Goal: Register for event/course

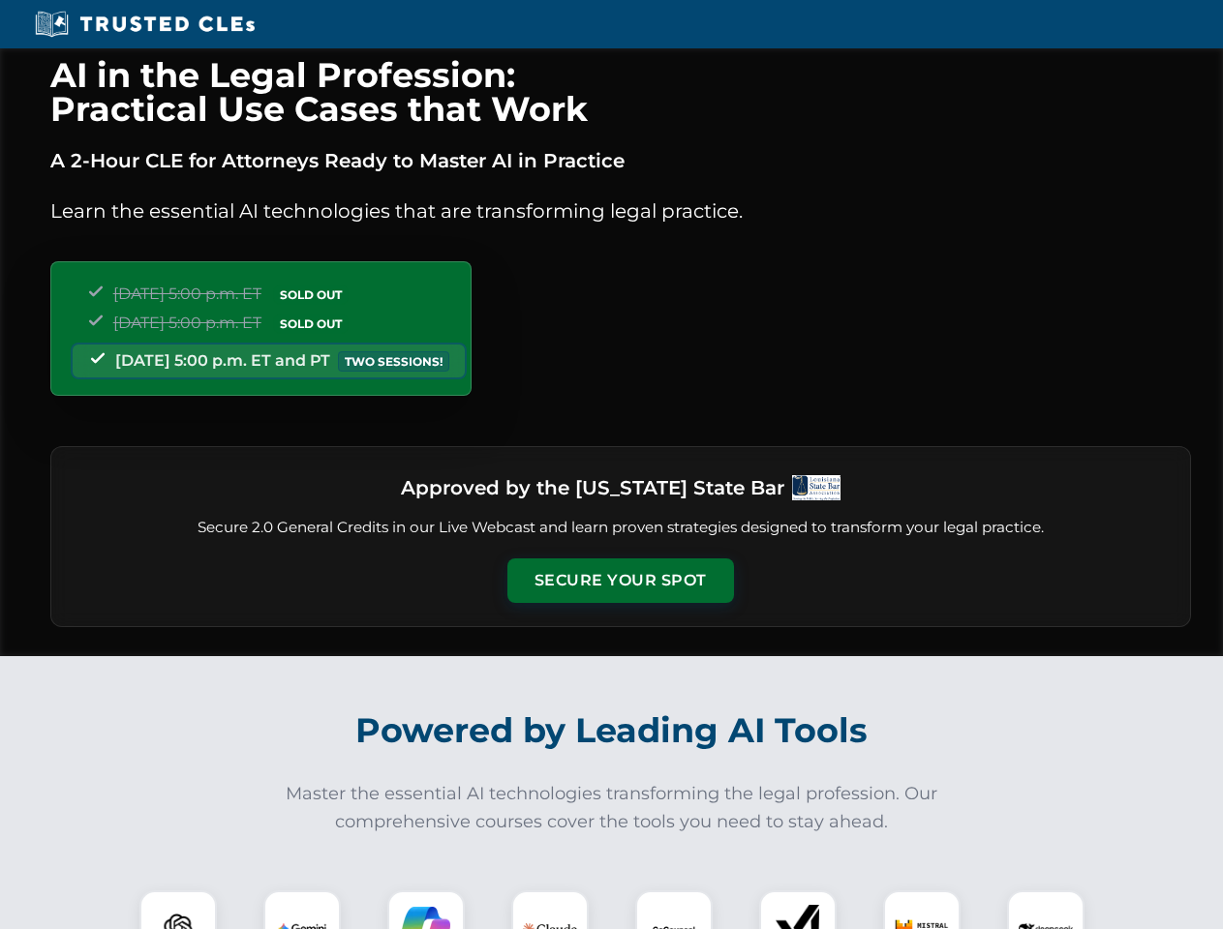
click at [619, 581] on button "Secure Your Spot" at bounding box center [620, 581] width 226 height 45
click at [178, 910] on img at bounding box center [178, 929] width 56 height 56
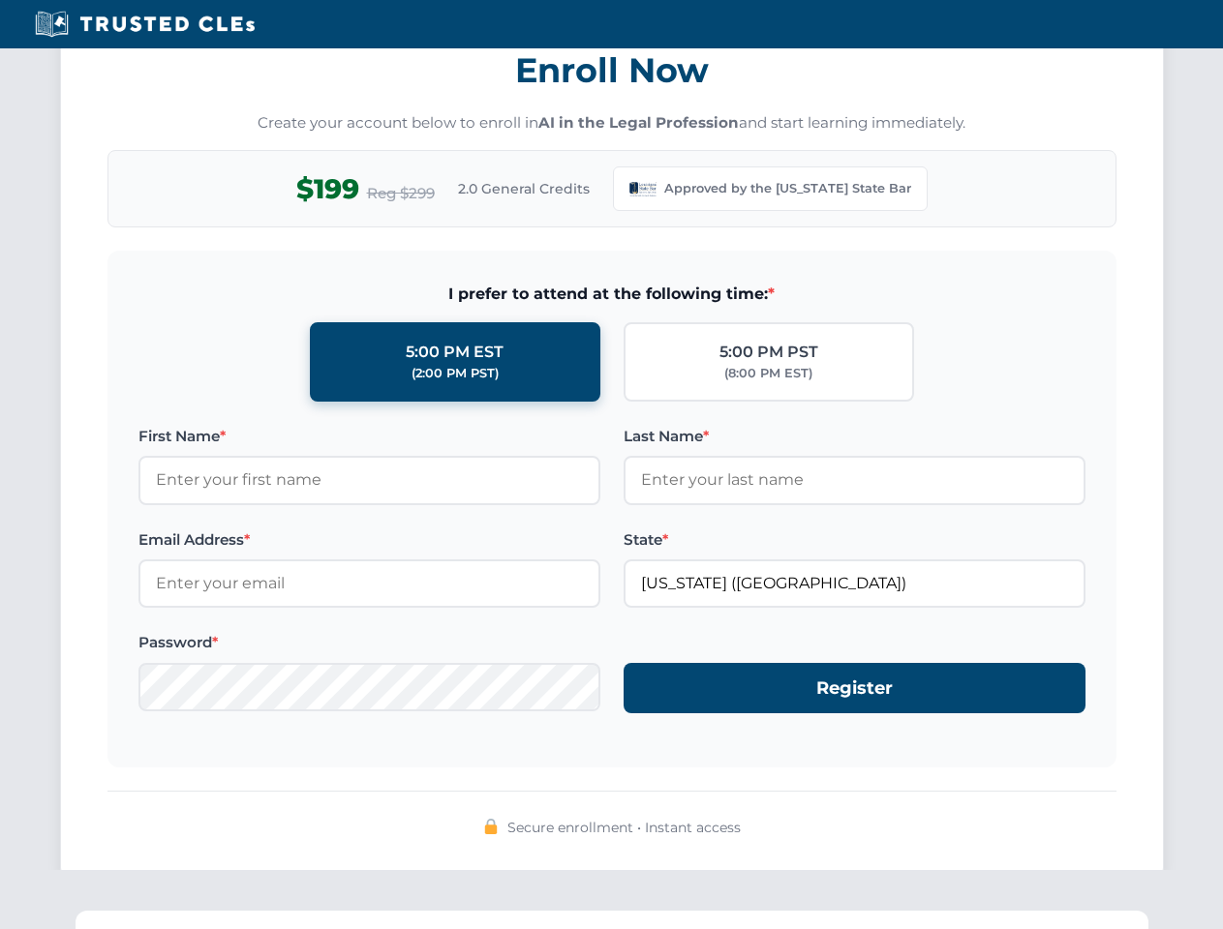
scroll to position [1887, 0]
